Goal: Task Accomplishment & Management: Use online tool/utility

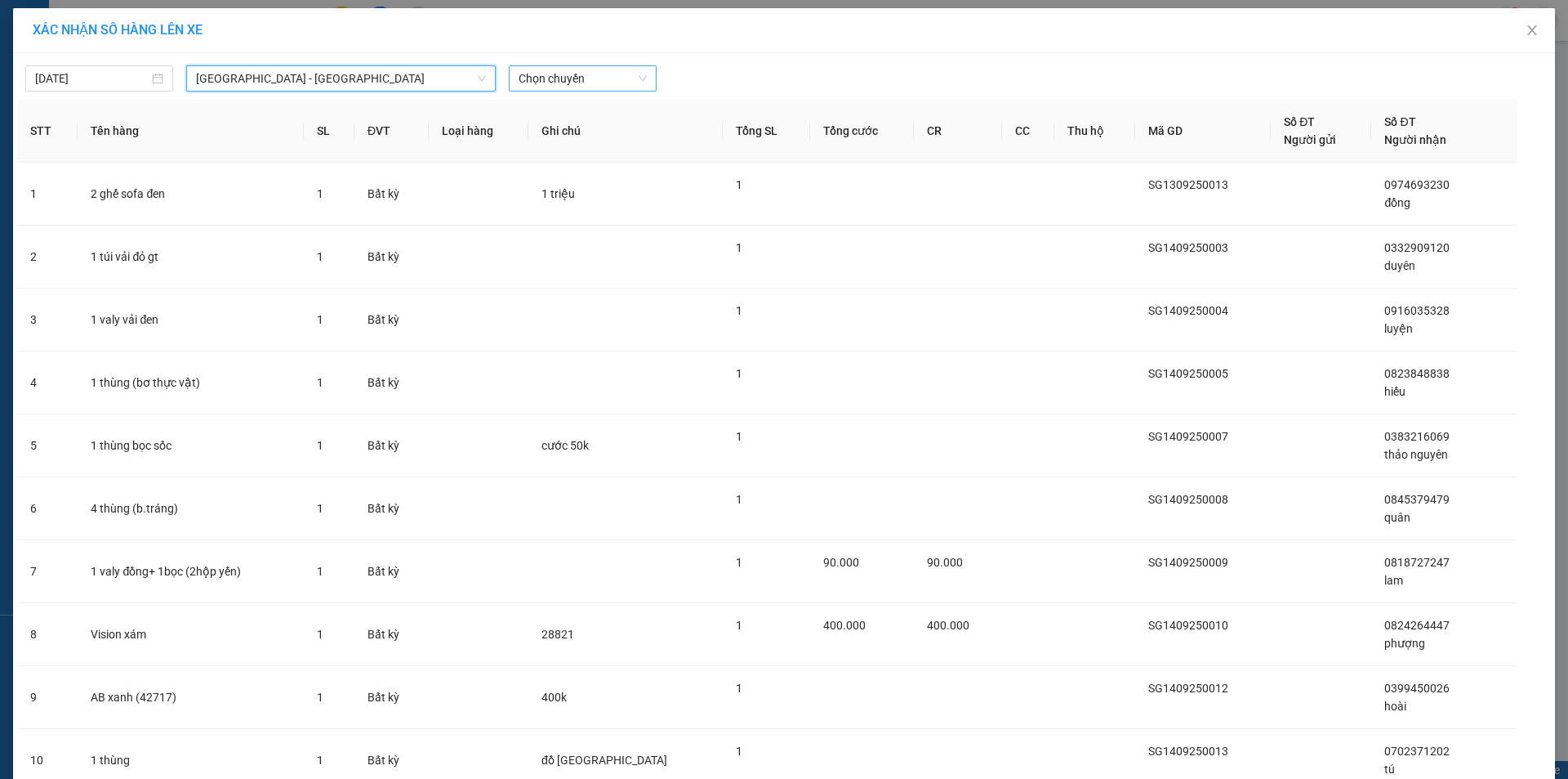
drag, startPoint x: 577, startPoint y: 64, endPoint x: 577, endPoint y: 83, distance: 19.0
click at [577, 65] on div "[DATE] [GEOGRAPHIC_DATA] - [GEOGRAPHIC_DATA] [GEOGRAPHIC_DATA] - [GEOGRAPHIC_DA…" at bounding box center [784, 74] width 1533 height 34
click at [577, 85] on span "Chọn chuyến" at bounding box center [582, 78] width 128 height 25
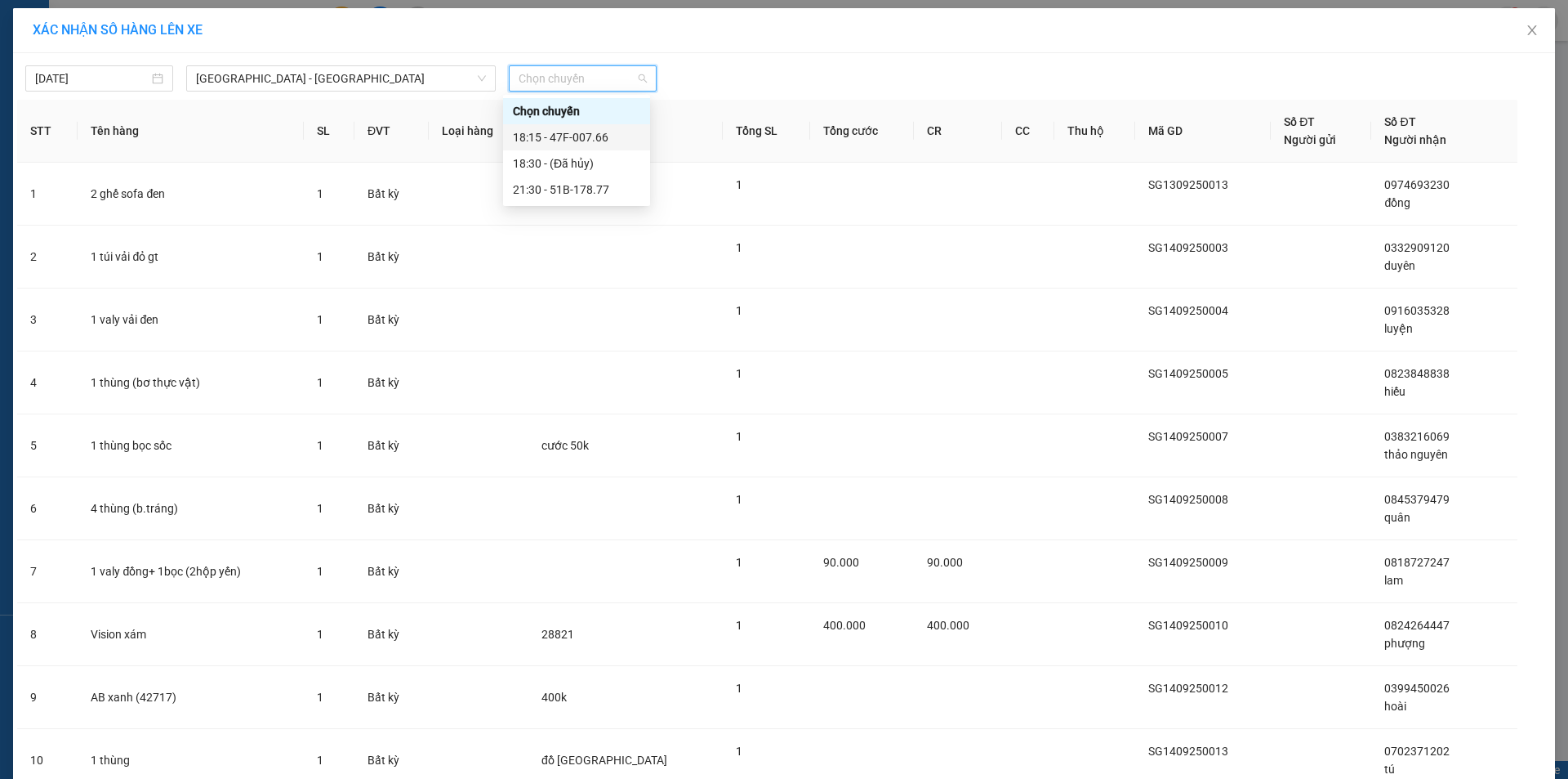
click at [588, 141] on div "18:15 - 47F-007.66" at bounding box center [577, 137] width 128 height 18
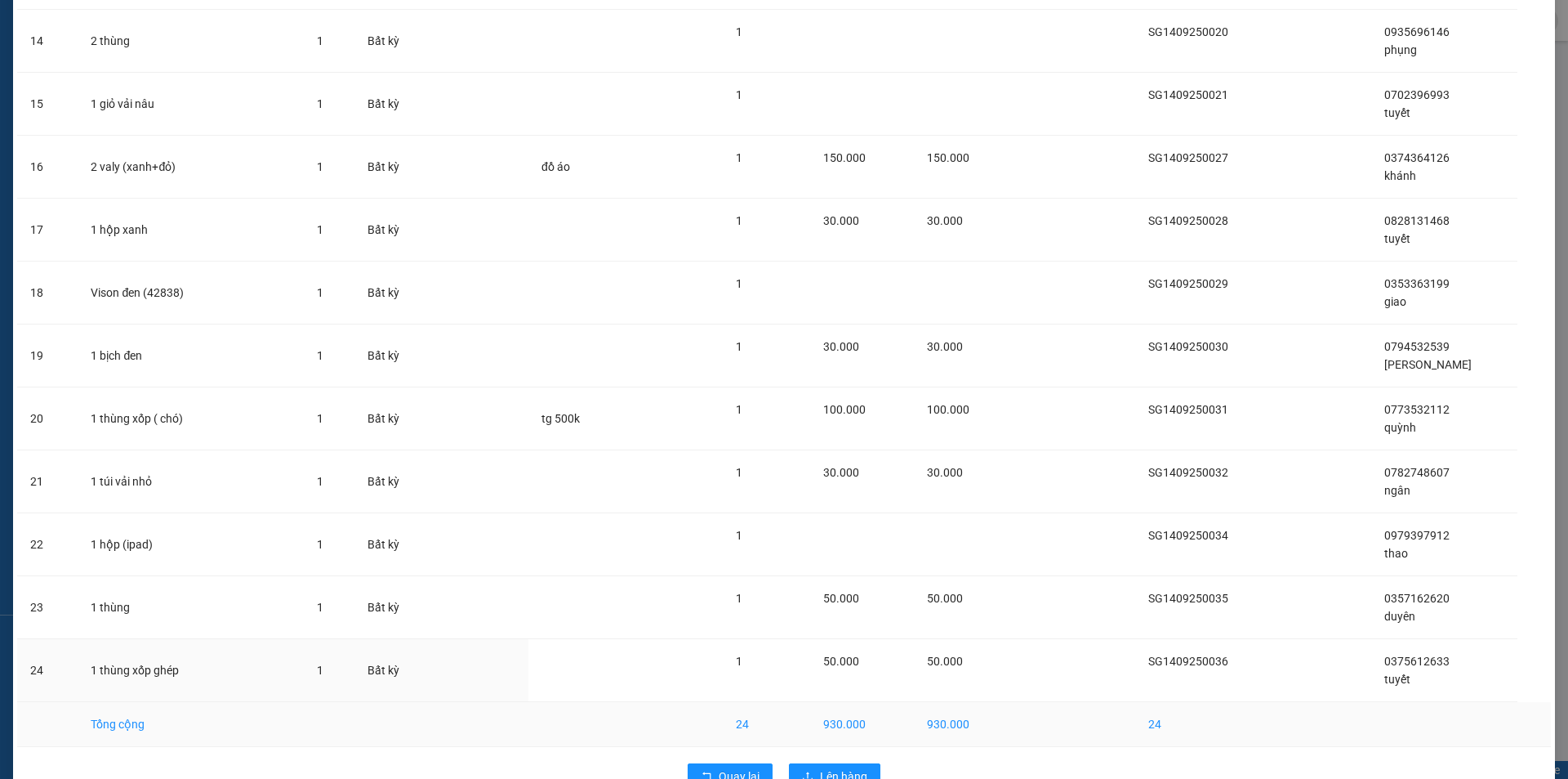
scroll to position [1034, 0]
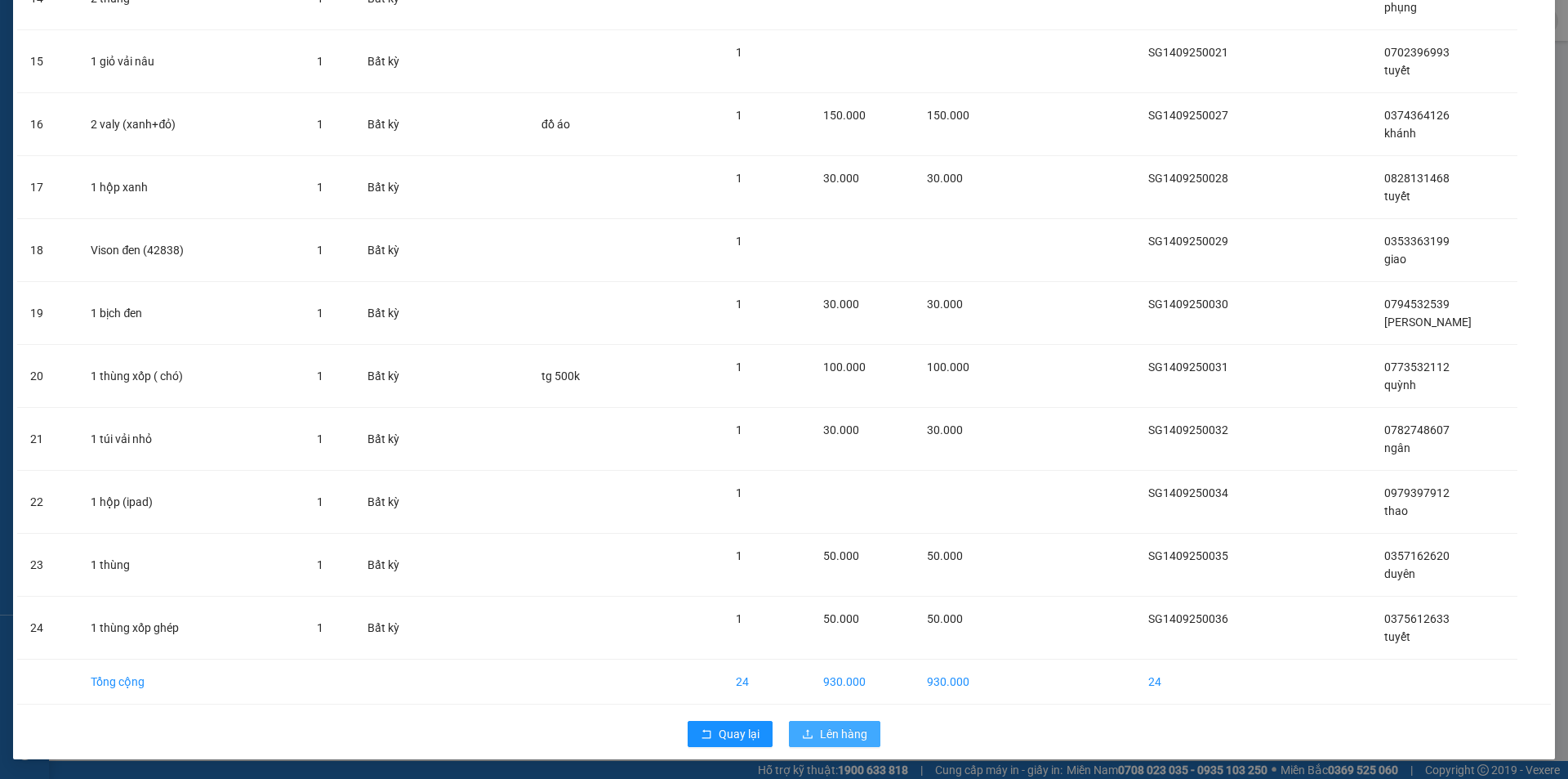
click at [826, 740] on span "Lên hàng" at bounding box center [842, 734] width 47 height 18
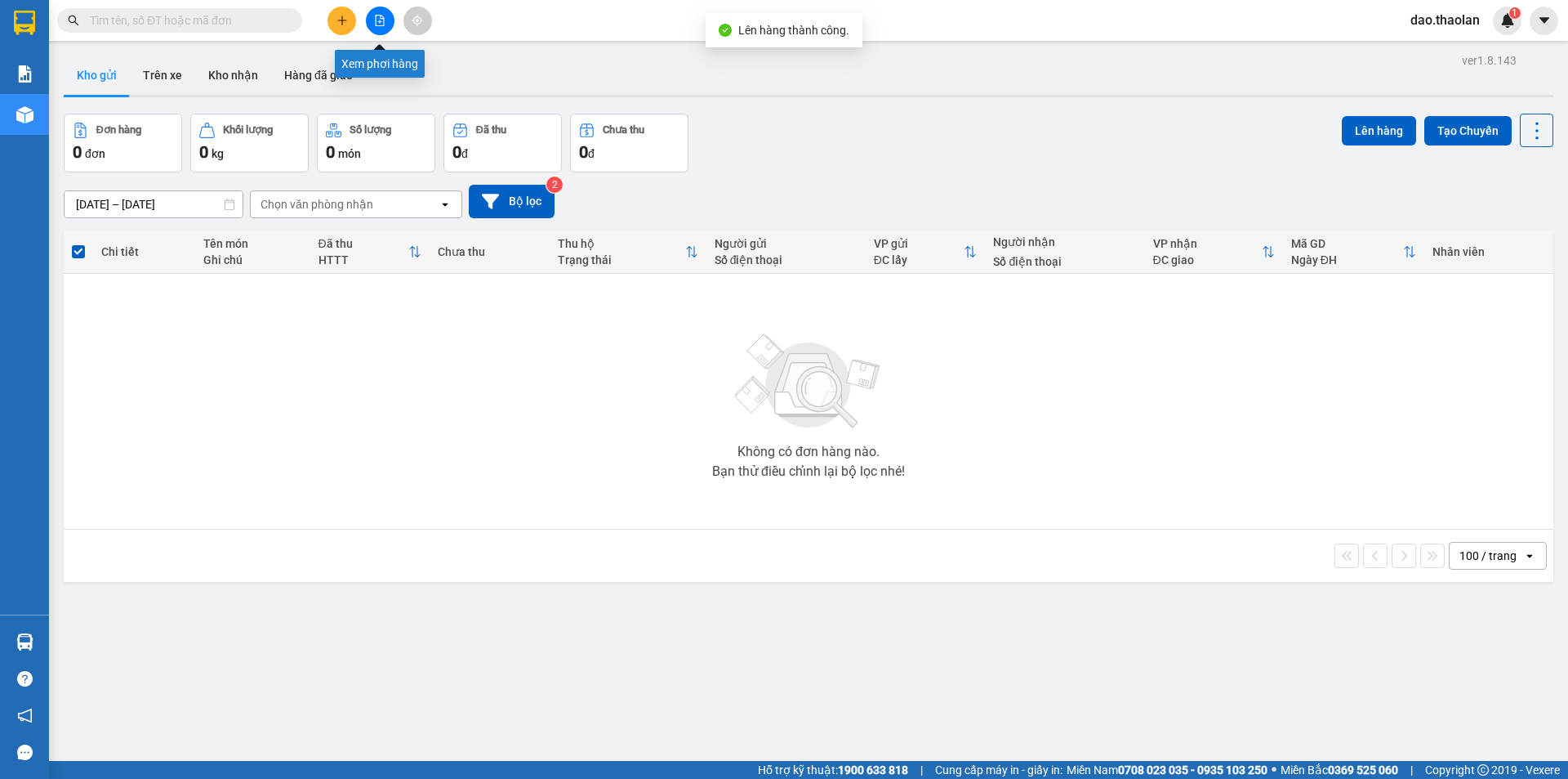
click at [367, 32] on div at bounding box center [379, 21] width 123 height 29
click at [371, 26] on button at bounding box center [380, 21] width 29 height 29
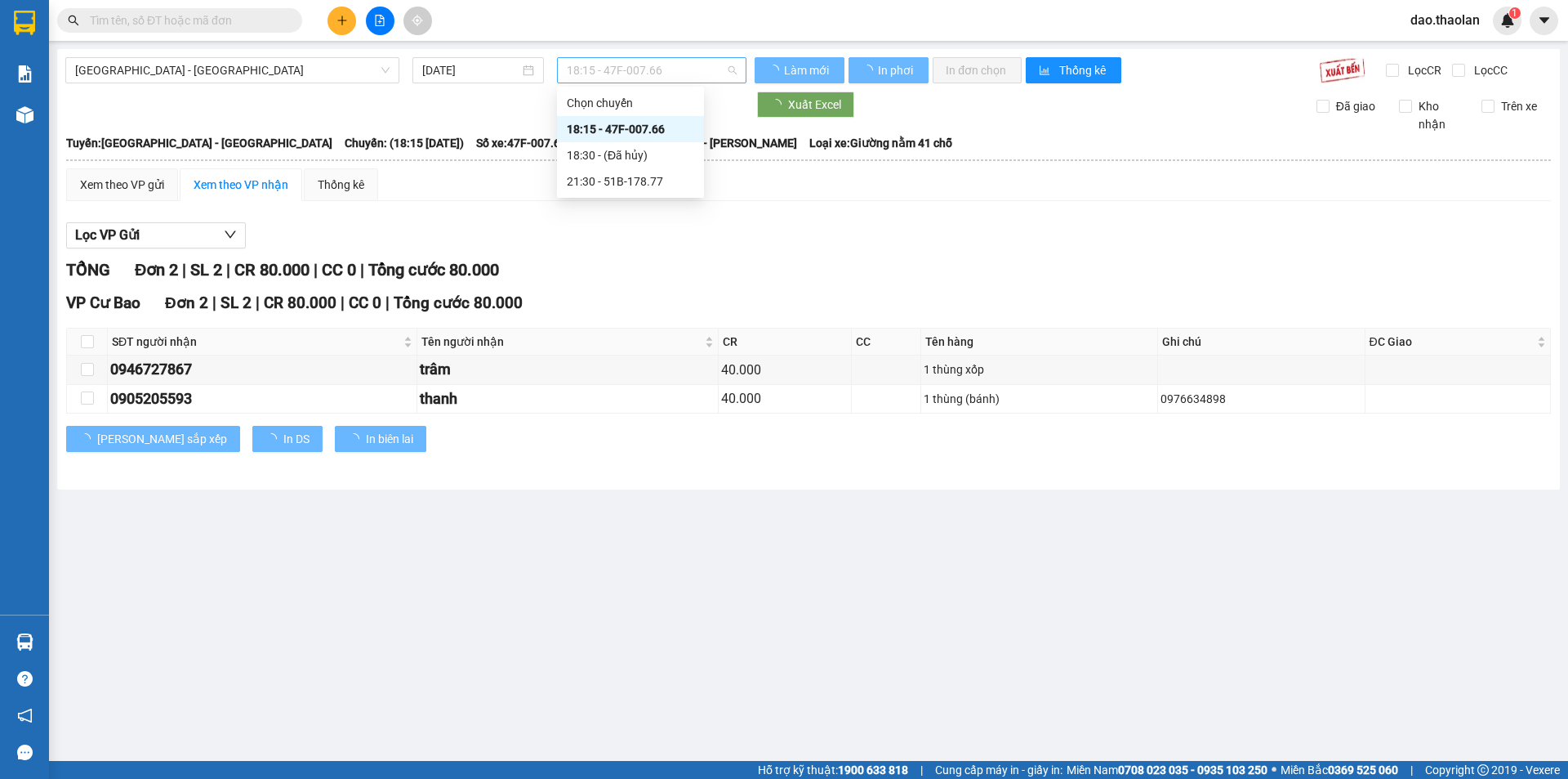
click at [621, 73] on span "18:15 - 47F-007.66" at bounding box center [652, 70] width 170 height 25
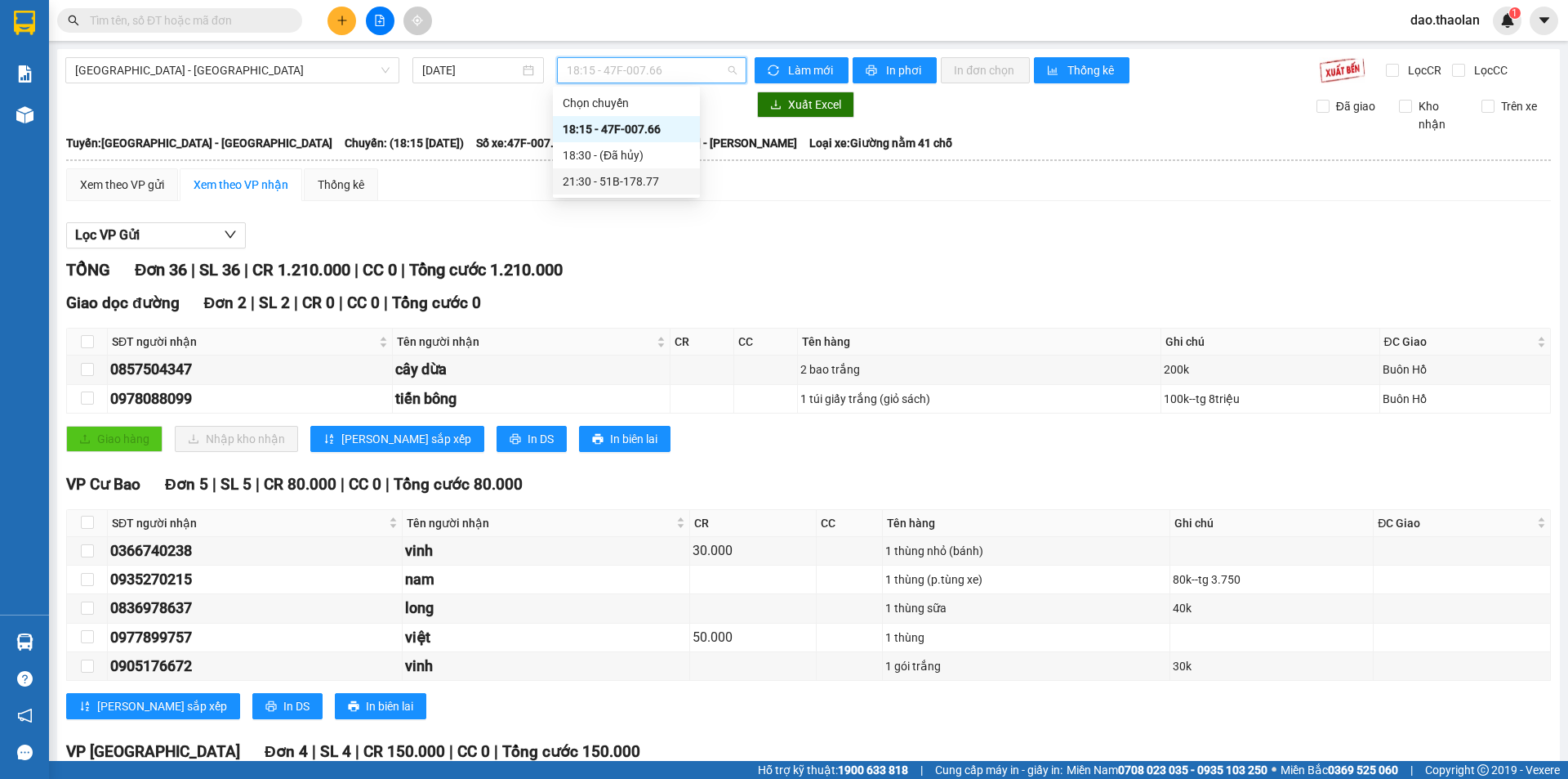
click at [632, 182] on div "21:30 - 51B-178.77" at bounding box center [627, 182] width 128 height 18
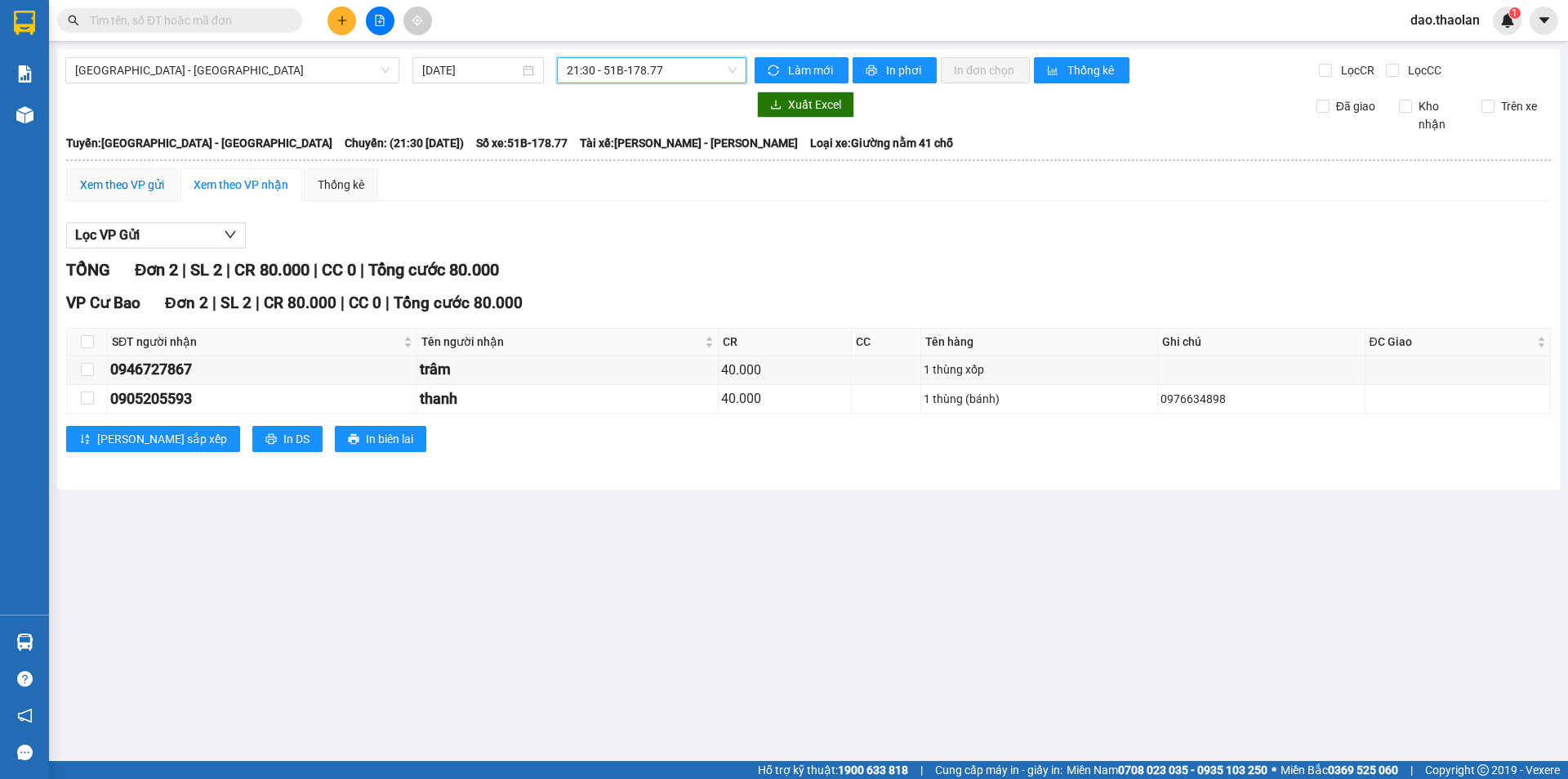
click at [139, 190] on div "Xem theo VP gửi" at bounding box center [122, 185] width 84 height 18
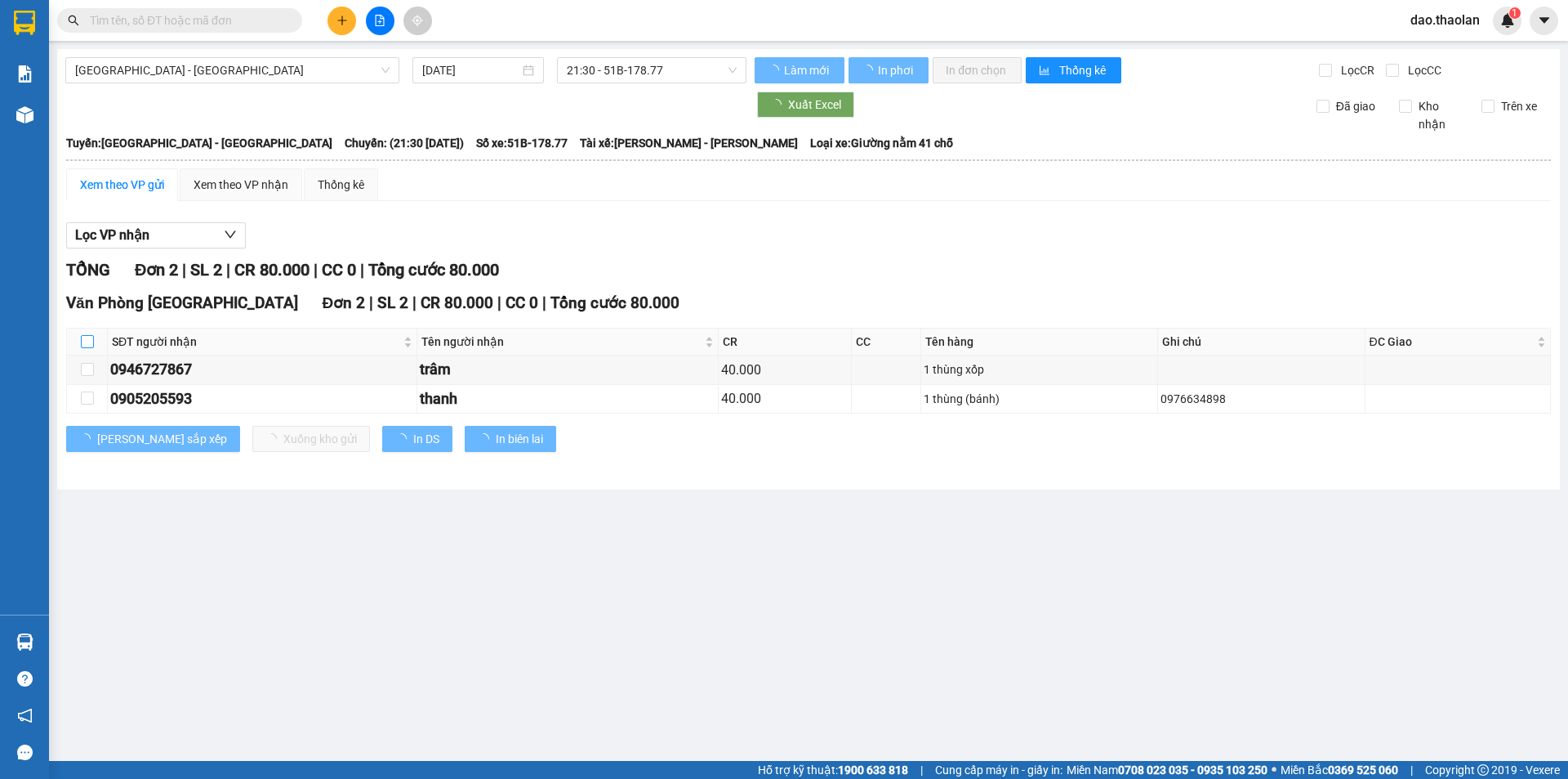
click at [86, 340] on input "checkbox" at bounding box center [87, 341] width 13 height 13
checkbox input "true"
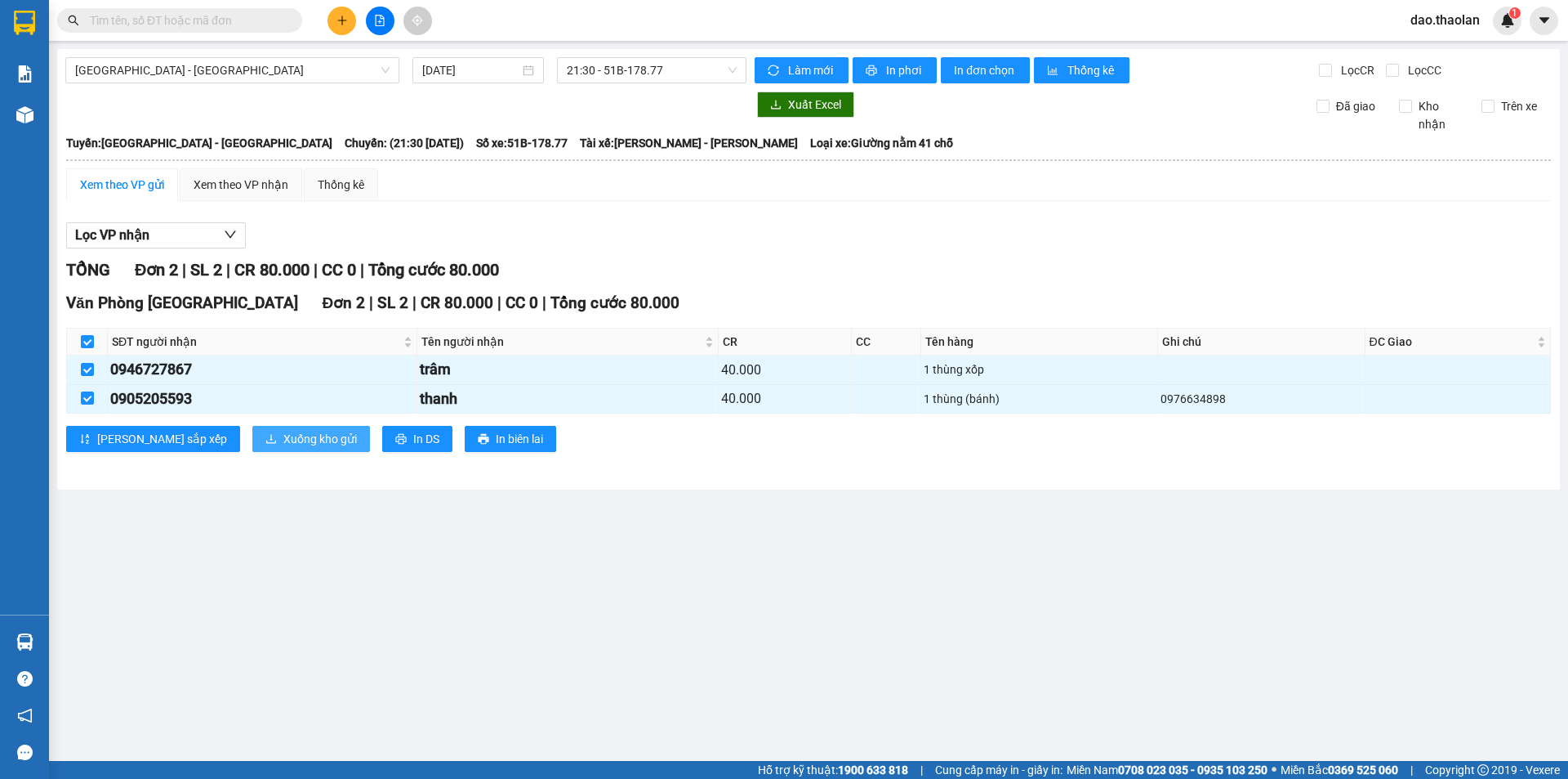
click at [283, 441] on span "Xuống kho gửi" at bounding box center [320, 438] width 74 height 18
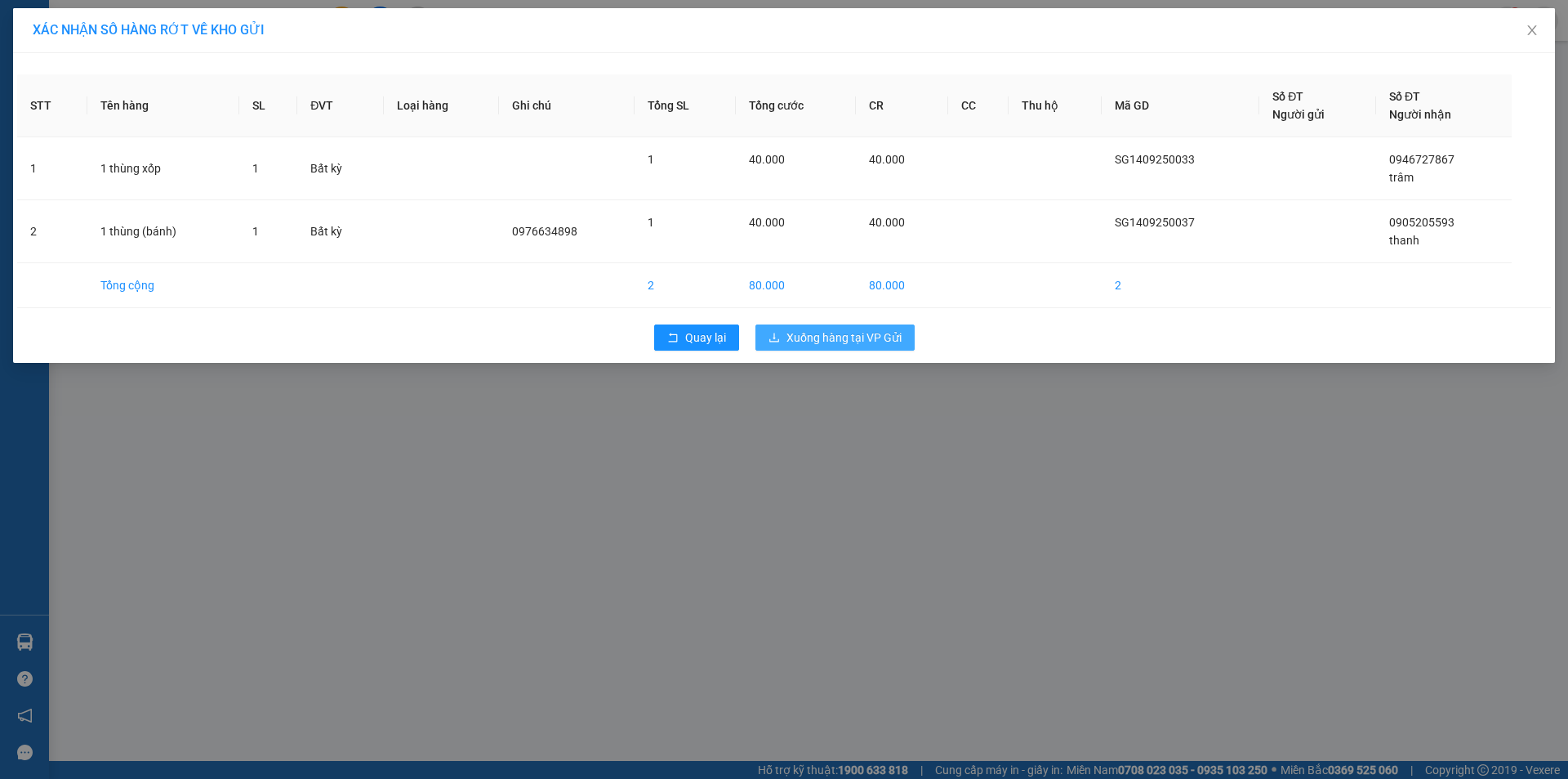
click at [845, 341] on span "Xuống hàng tại VP Gửi" at bounding box center [843, 338] width 115 height 18
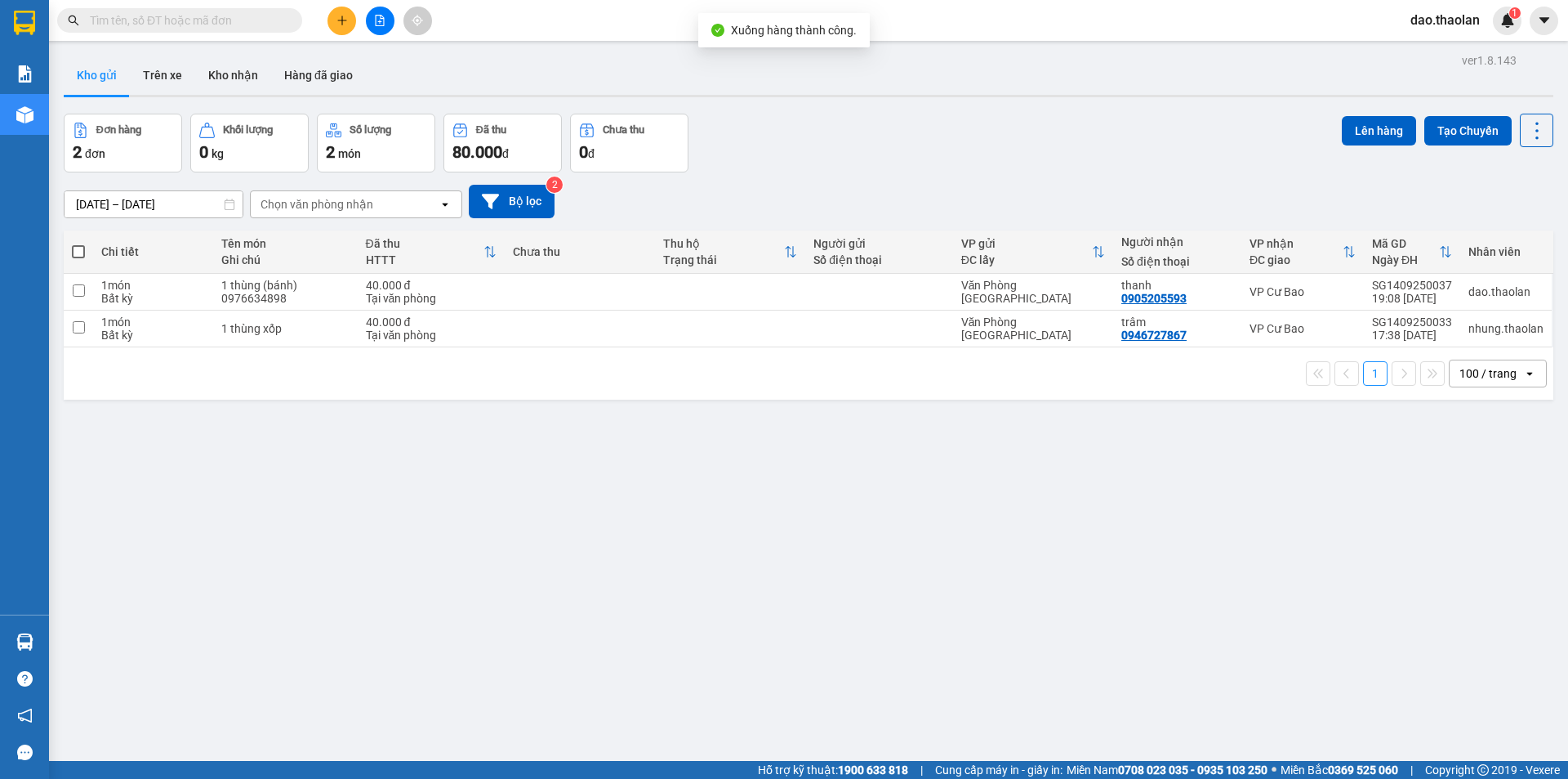
click at [81, 250] on span at bounding box center [78, 251] width 13 height 13
click at [79, 244] on input "checkbox" at bounding box center [79, 244] width 0 height 0
checkbox input "true"
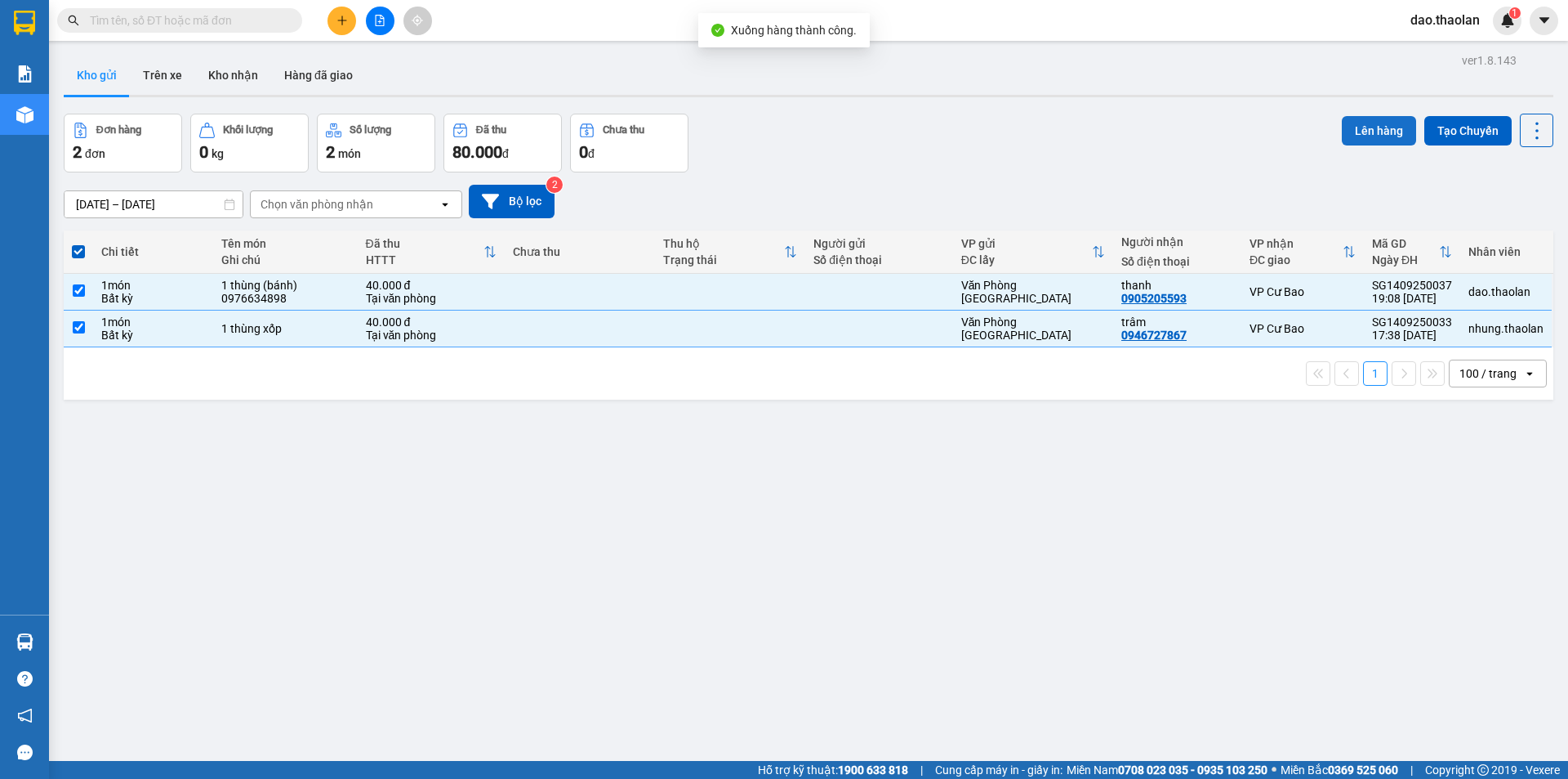
click at [1355, 137] on button "Lên hàng" at bounding box center [1378, 130] width 74 height 29
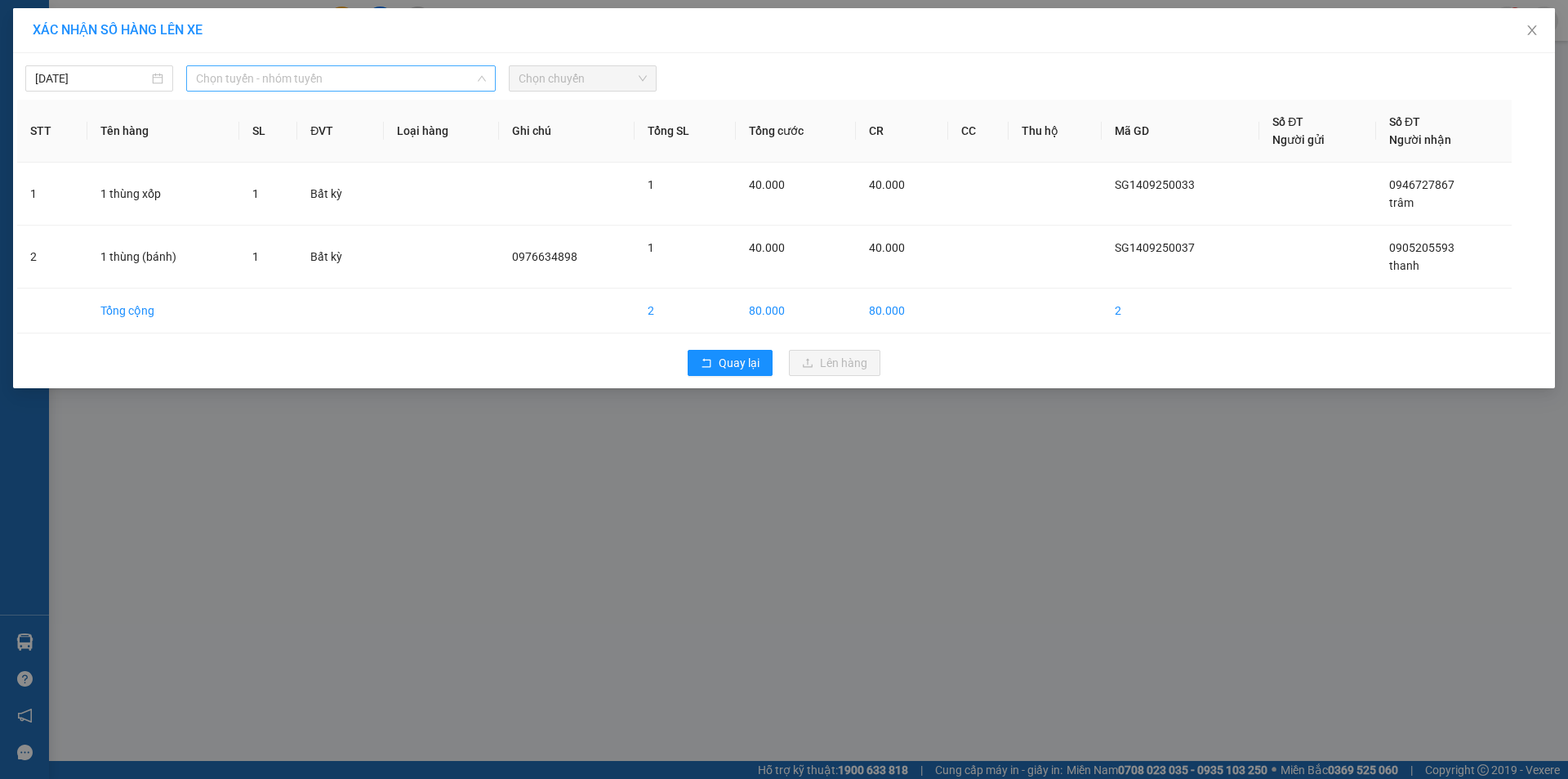
click at [249, 87] on span "Chọn tuyến - nhóm tuyến" at bounding box center [340, 78] width 289 height 25
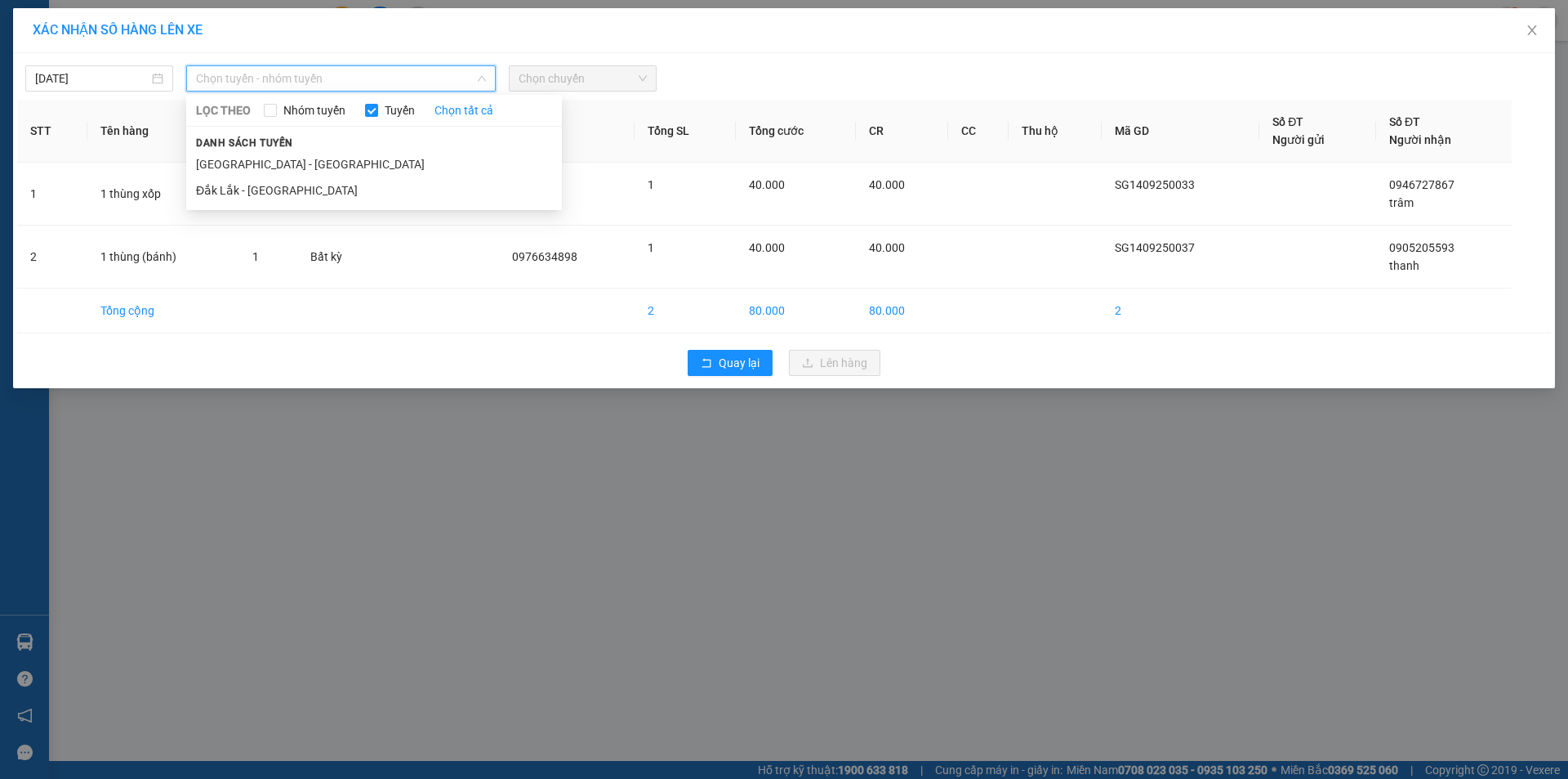
click at [262, 161] on li "[GEOGRAPHIC_DATA] - [GEOGRAPHIC_DATA]" at bounding box center [374, 164] width 375 height 26
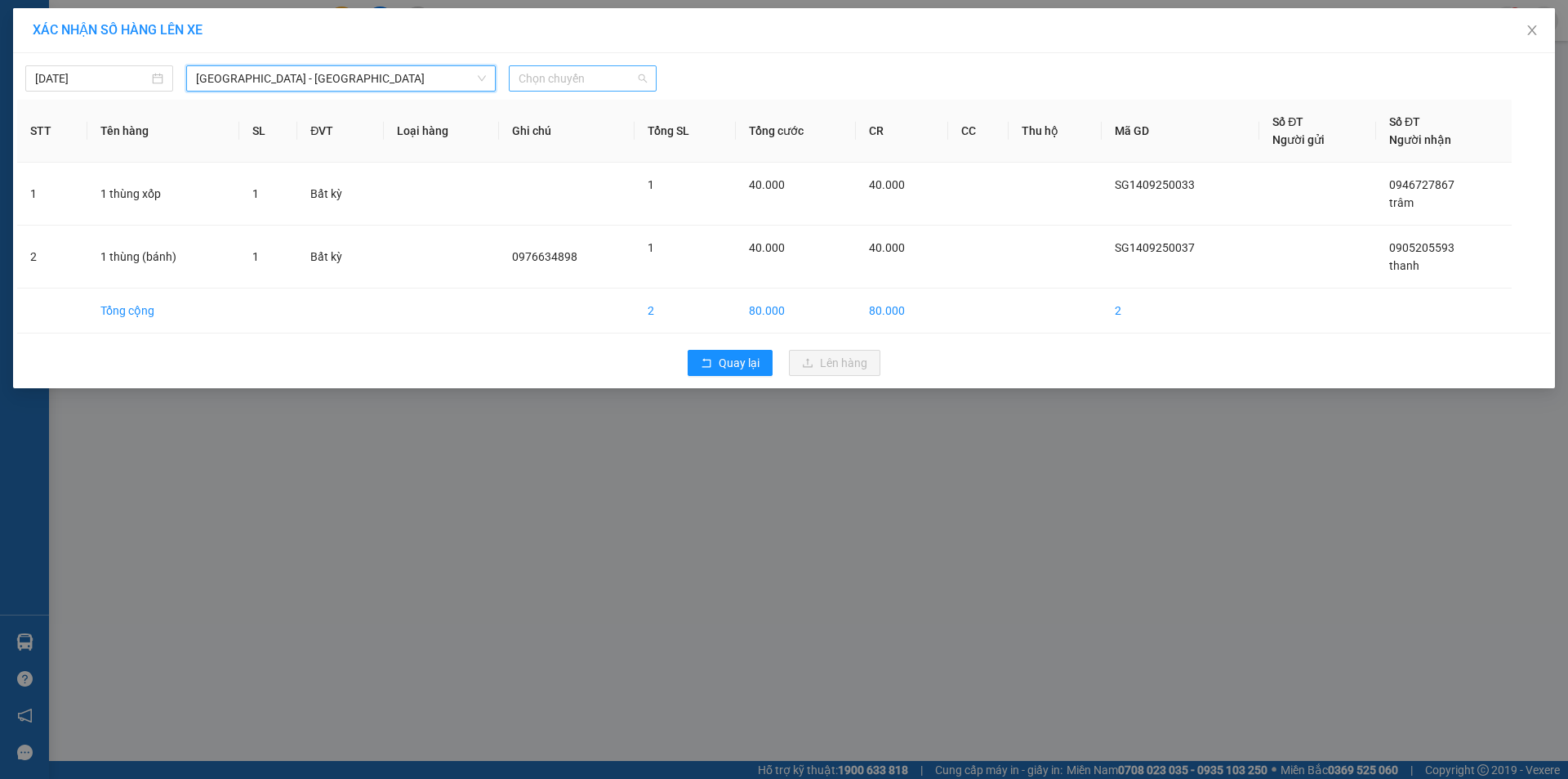
drag, startPoint x: 562, startPoint y: 84, endPoint x: 572, endPoint y: 133, distance: 50.0
click at [562, 86] on span "Chọn chuyến" at bounding box center [582, 78] width 128 height 25
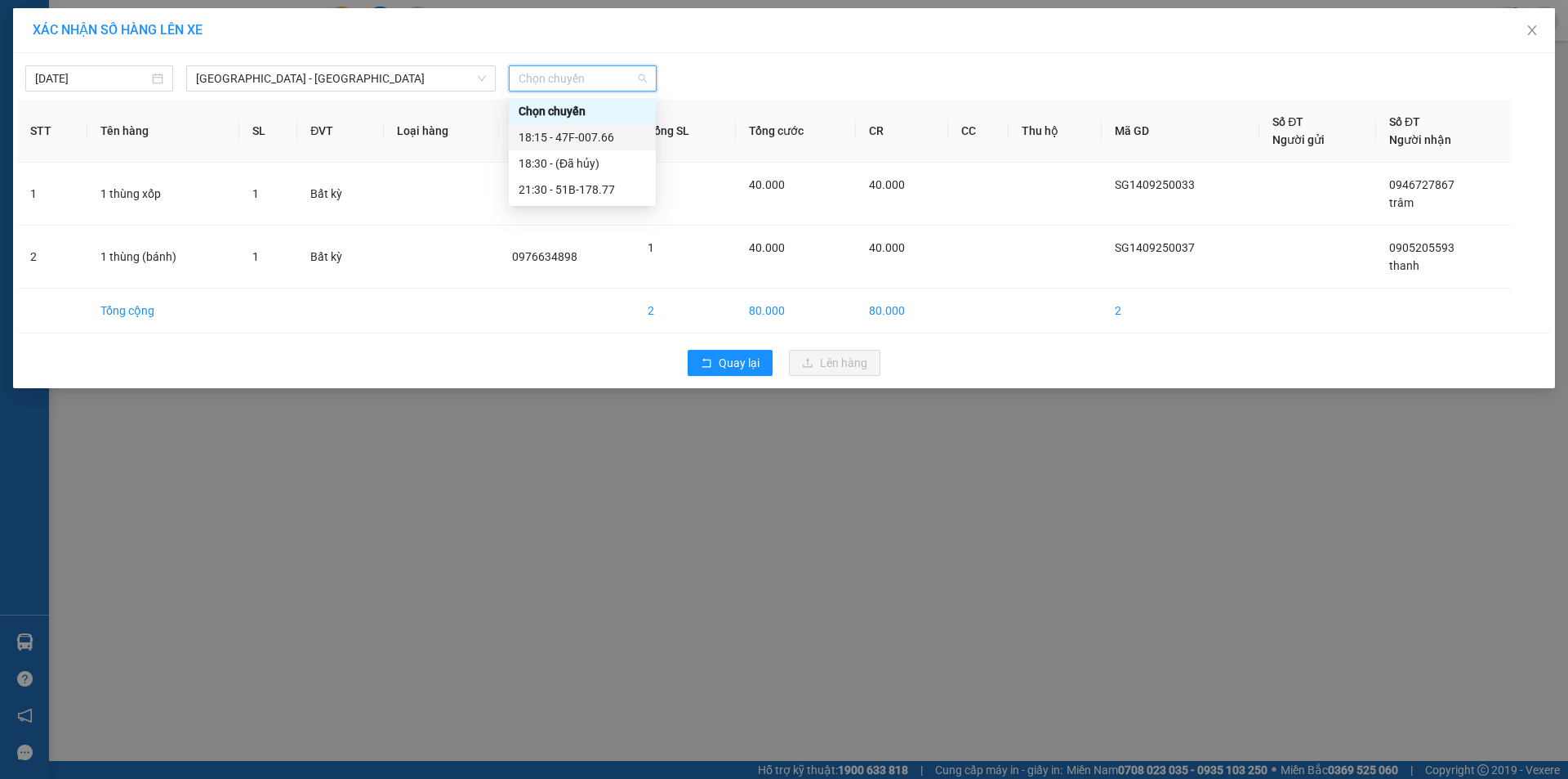
drag, startPoint x: 577, startPoint y: 129, endPoint x: 634, endPoint y: 179, distance: 75.8
click at [578, 129] on div "18:15 - 47F-007.66" at bounding box center [582, 137] width 128 height 18
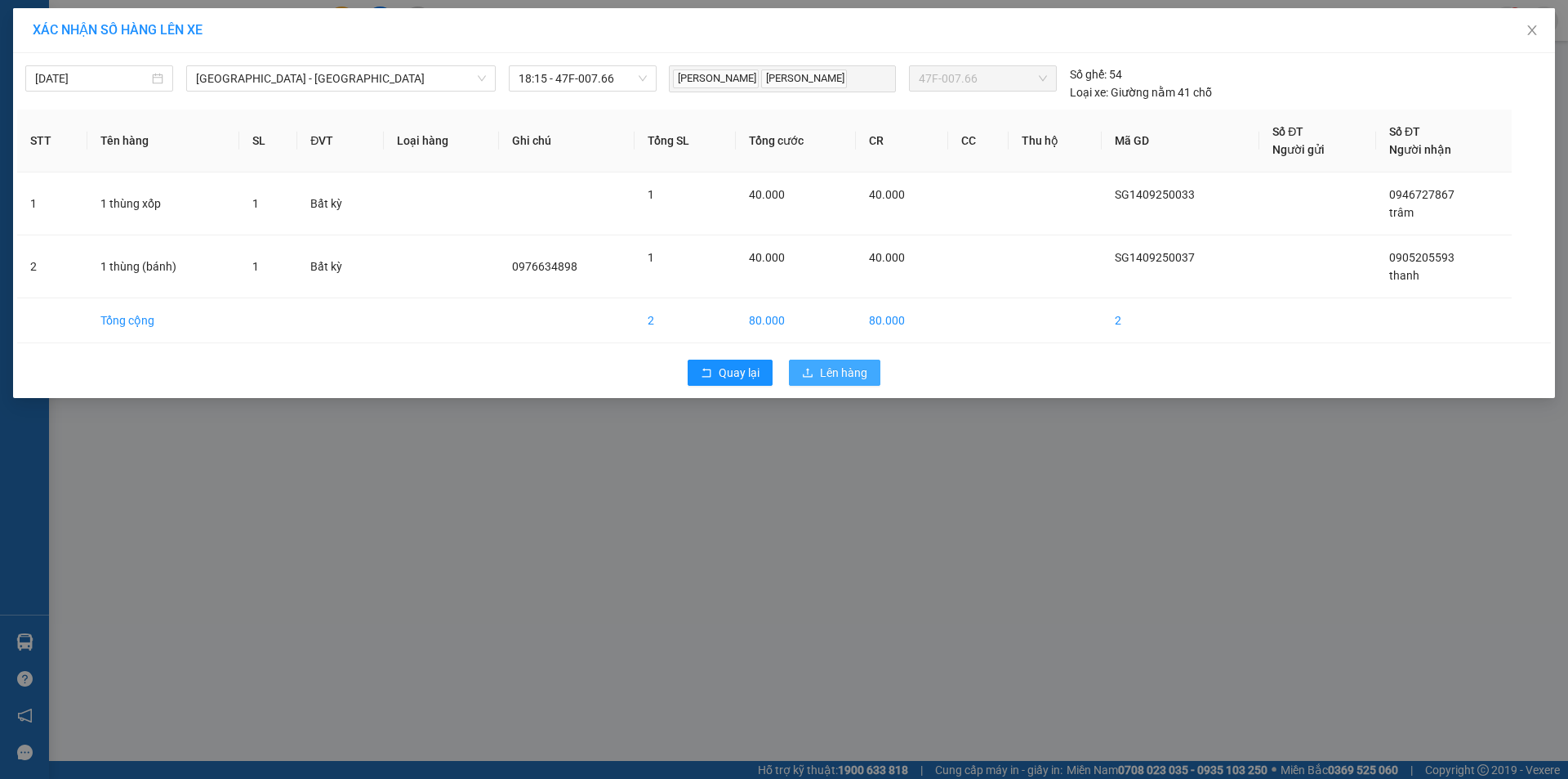
click at [823, 380] on span "Lên hàng" at bounding box center [842, 373] width 47 height 18
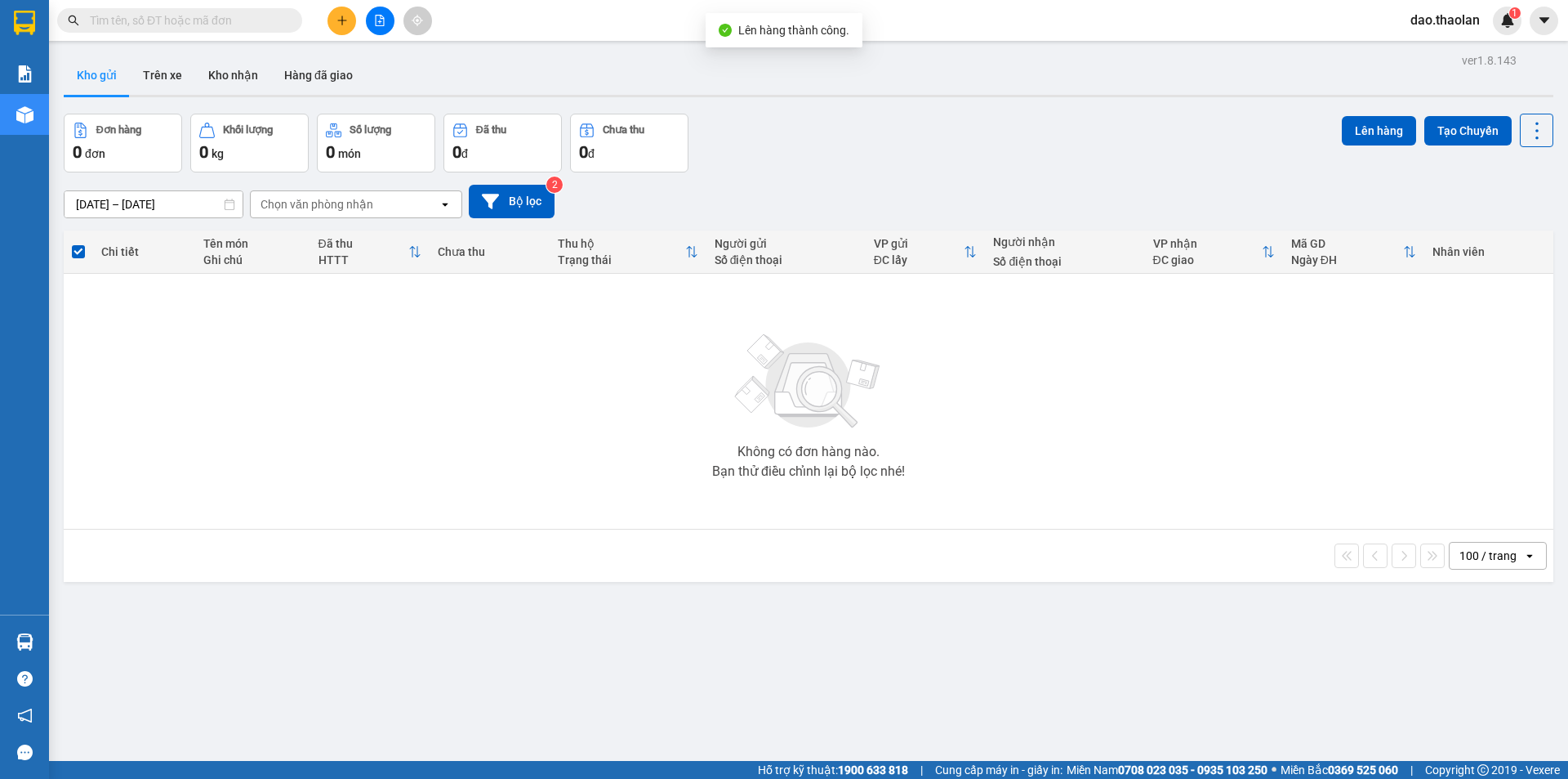
click at [380, 29] on button at bounding box center [380, 21] width 29 height 29
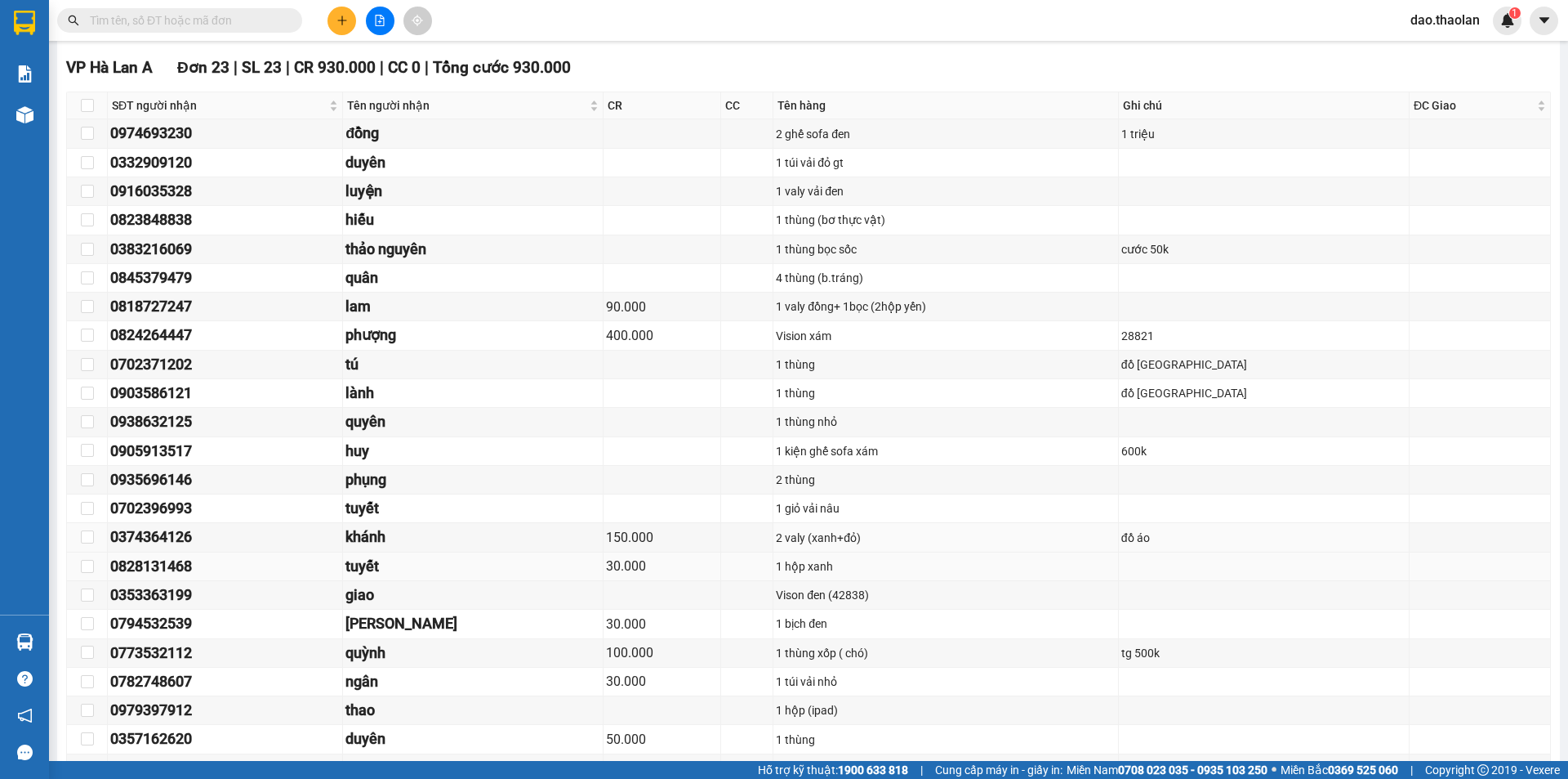
scroll to position [1267, 0]
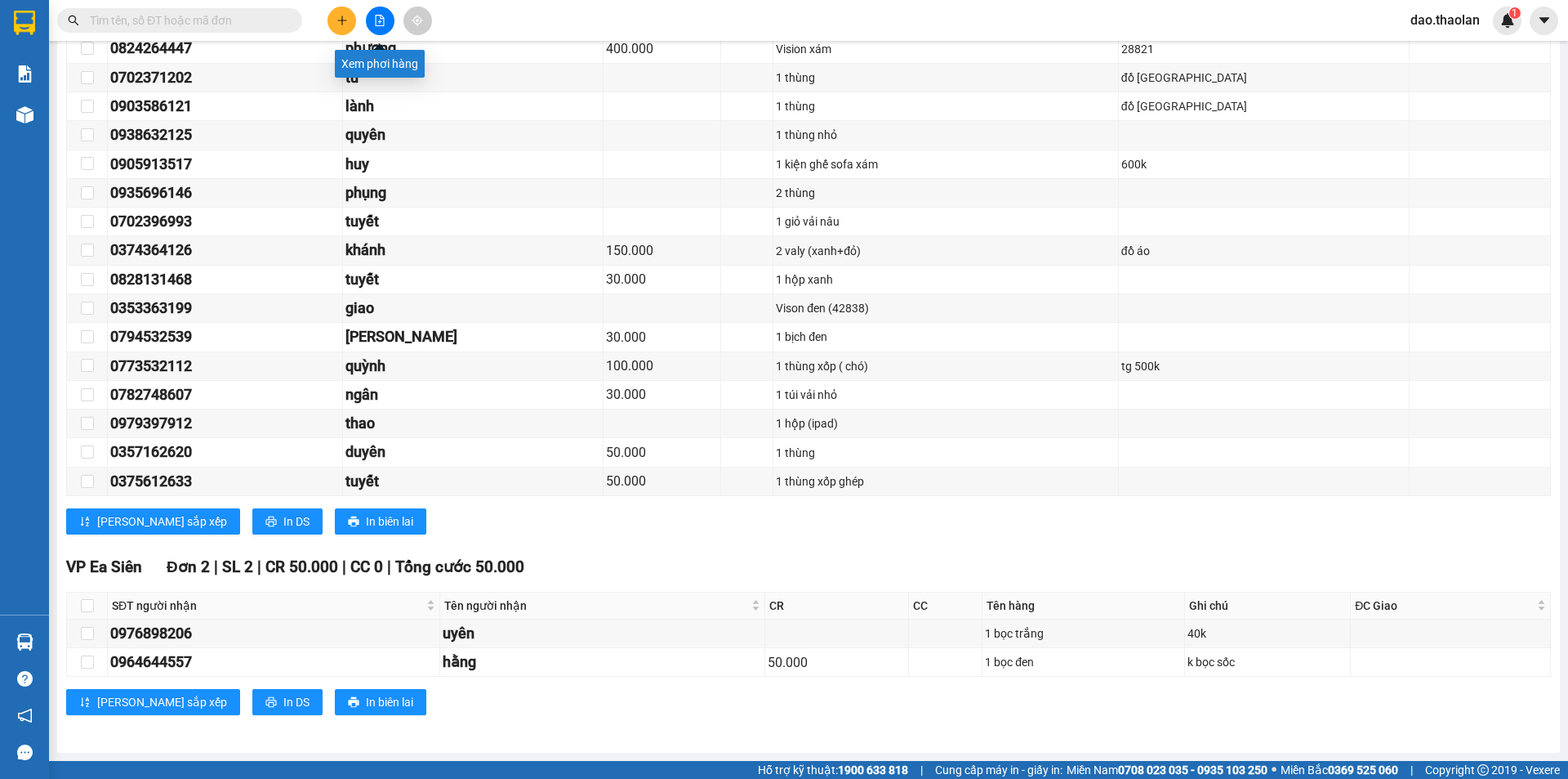
click at [384, 17] on icon "file-add" at bounding box center [379, 20] width 11 height 11
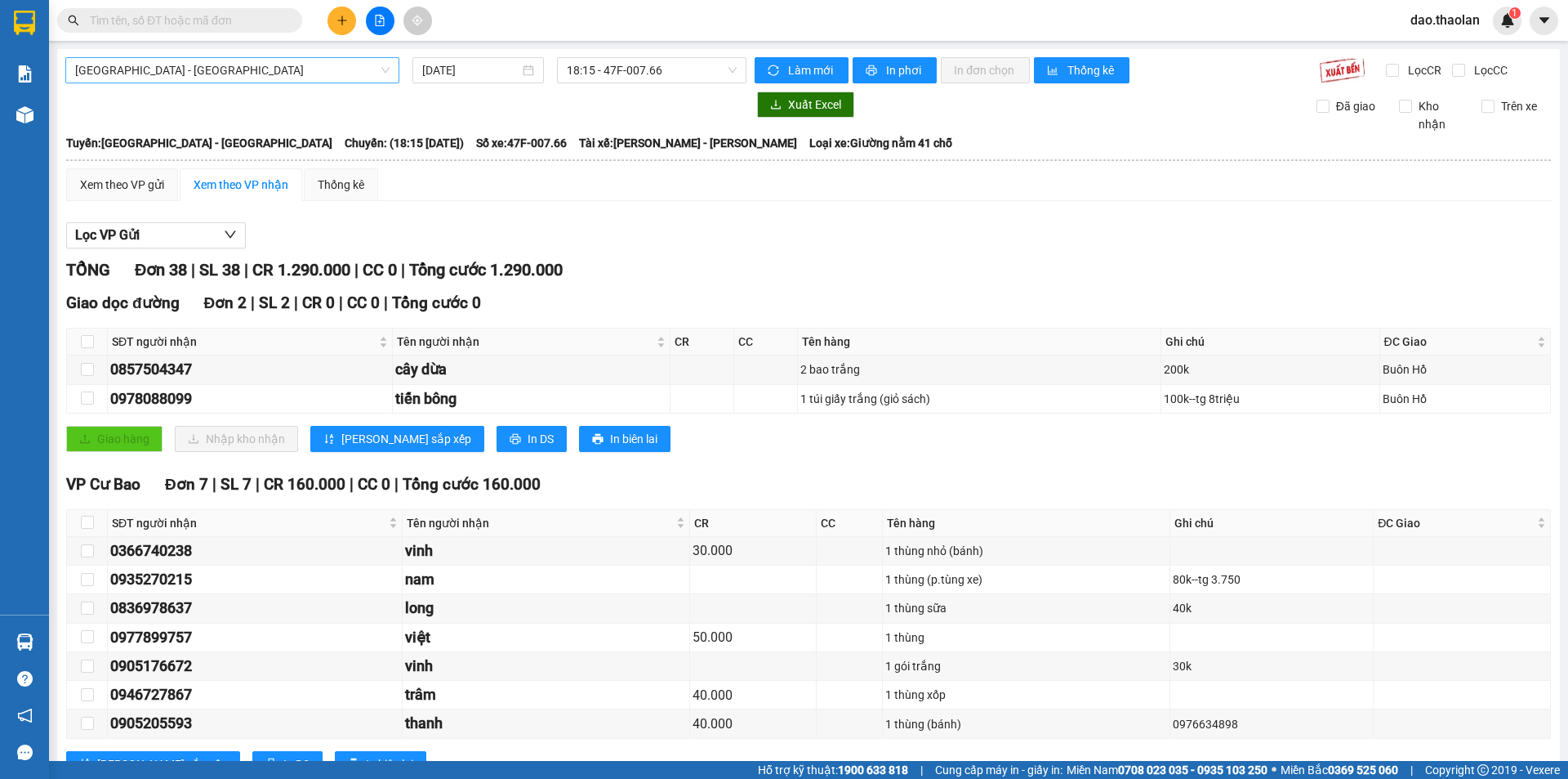
click at [171, 70] on span "[GEOGRAPHIC_DATA] - [GEOGRAPHIC_DATA]" at bounding box center [232, 70] width 314 height 25
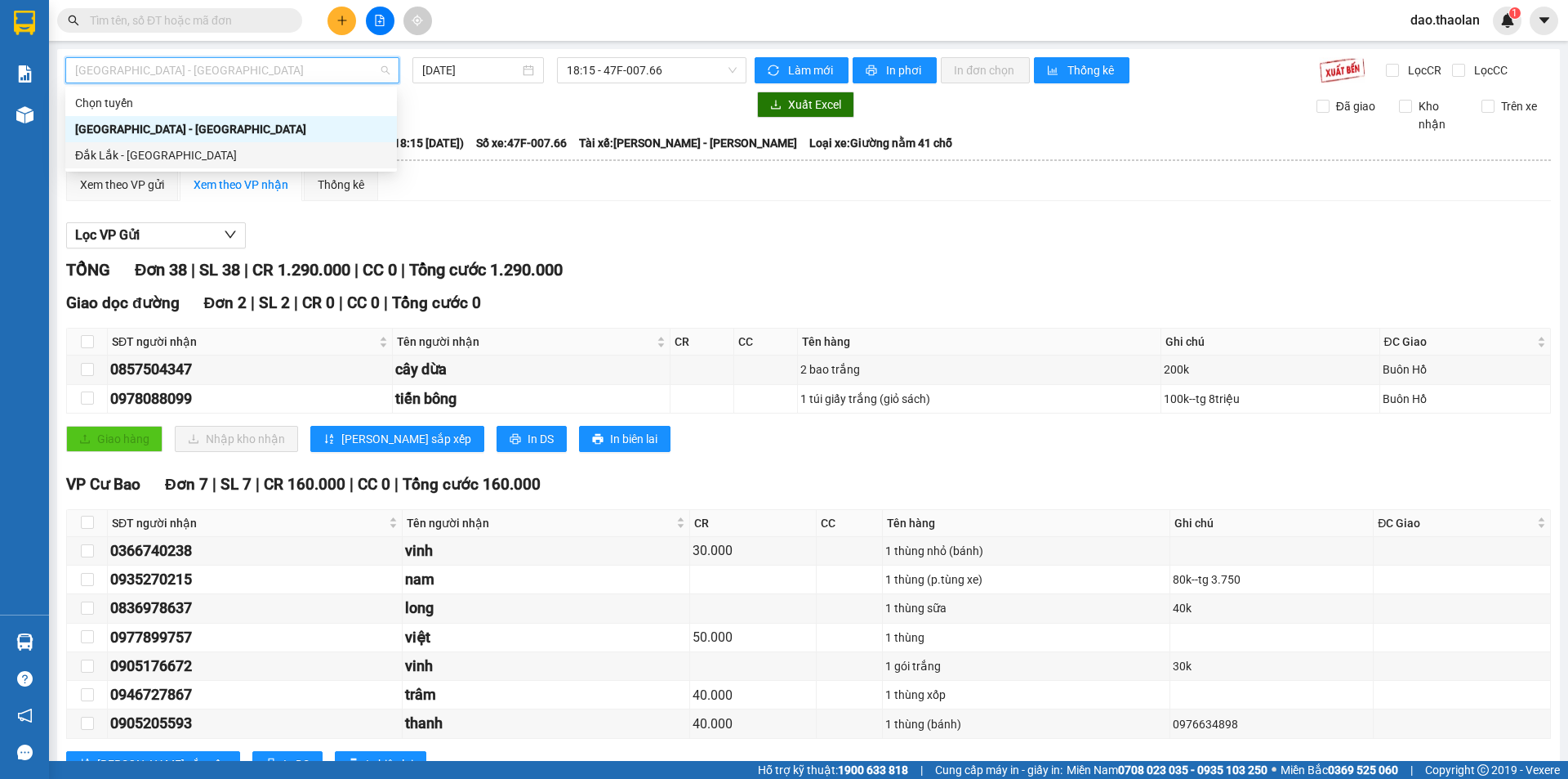
click at [182, 160] on div "Đắk Lắk - [GEOGRAPHIC_DATA]" at bounding box center [231, 155] width 312 height 18
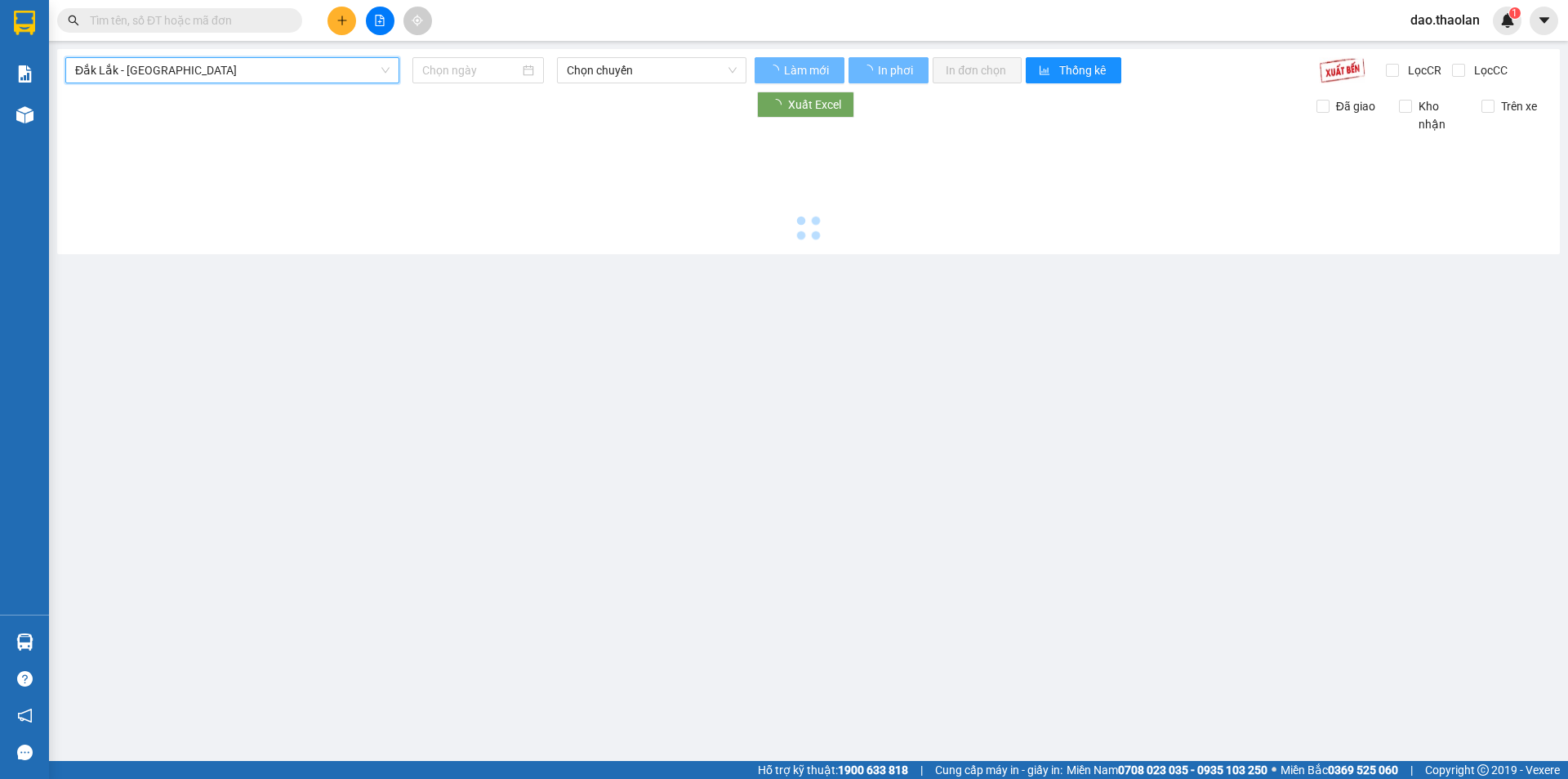
type input "[DATE]"
